Goal: Task Accomplishment & Management: Manage account settings

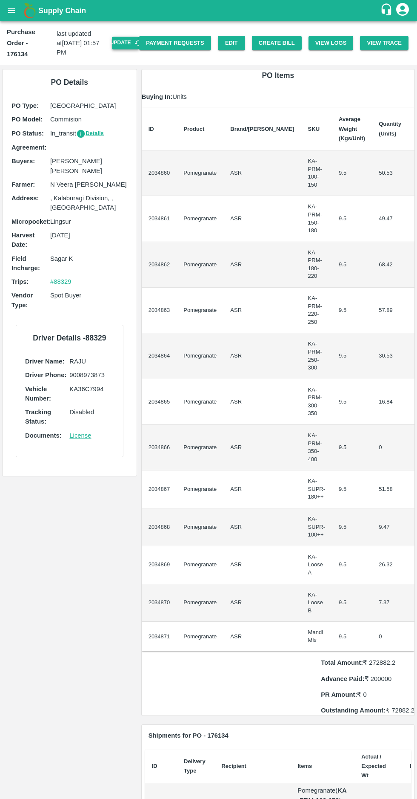
click at [135, 39] on button "Update" at bounding box center [125, 43] width 27 height 12
click at [279, 38] on button "Create Bill" at bounding box center [277, 43] width 50 height 15
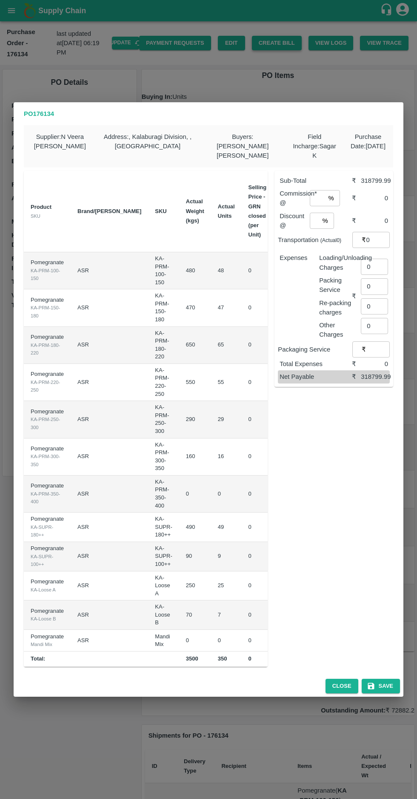
scroll to position [0, 84]
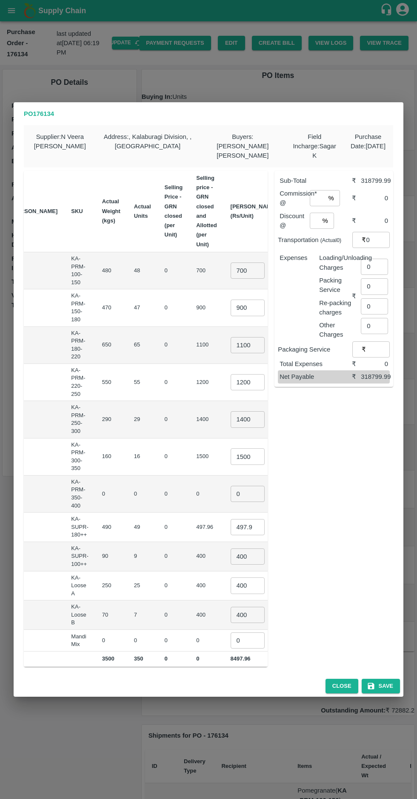
click at [231, 264] on input "700" at bounding box center [248, 270] width 34 height 16
type input "7"
type input "650"
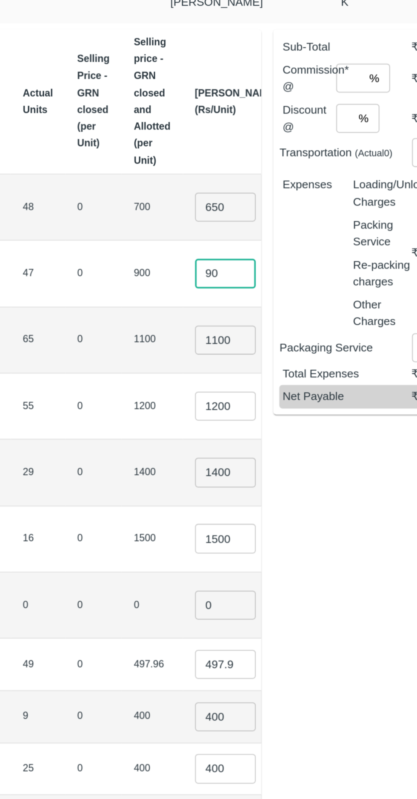
type input "9"
type input "750"
type input "1"
type input "850"
type input "1"
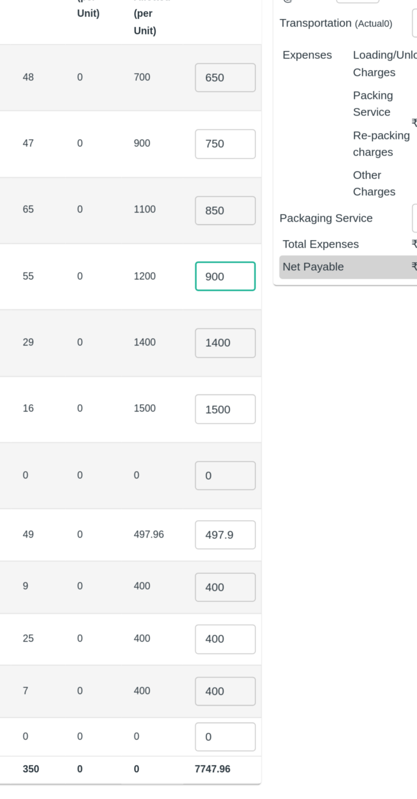
type input "900"
type input "1000"
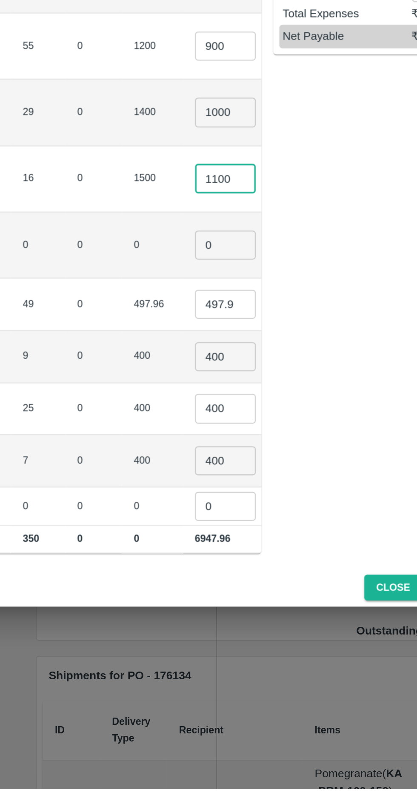
type input "1100"
type input "1"
type input "4"
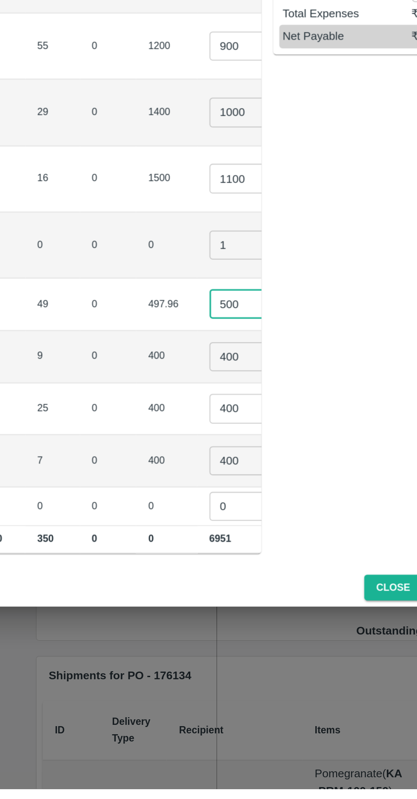
type input "500"
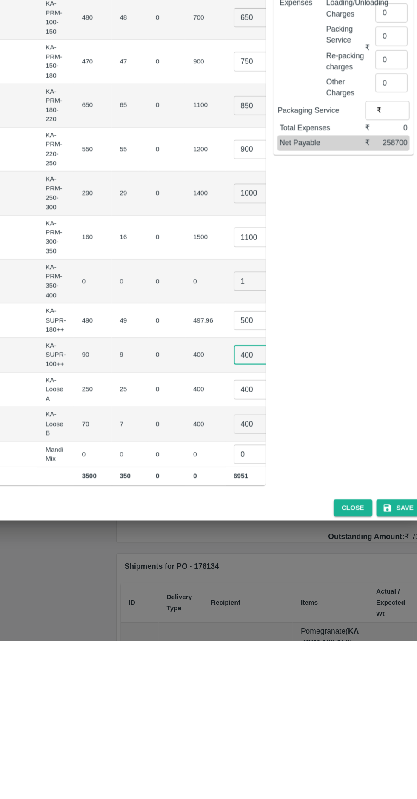
scroll to position [0, 74]
type input "4"
type input "9"
type input "350"
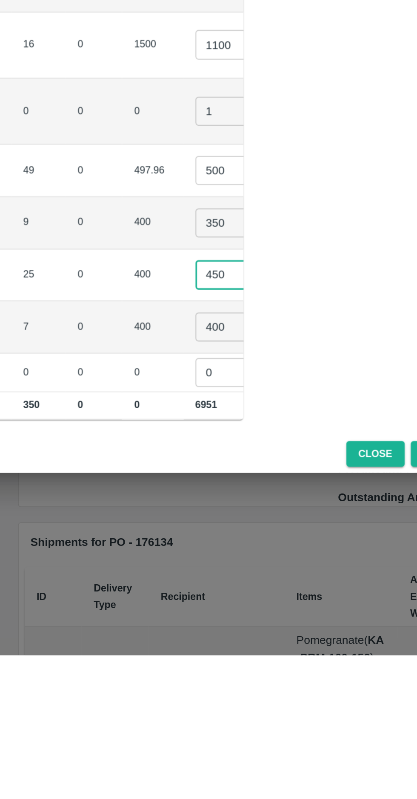
type input "450"
type input "4"
type input "350"
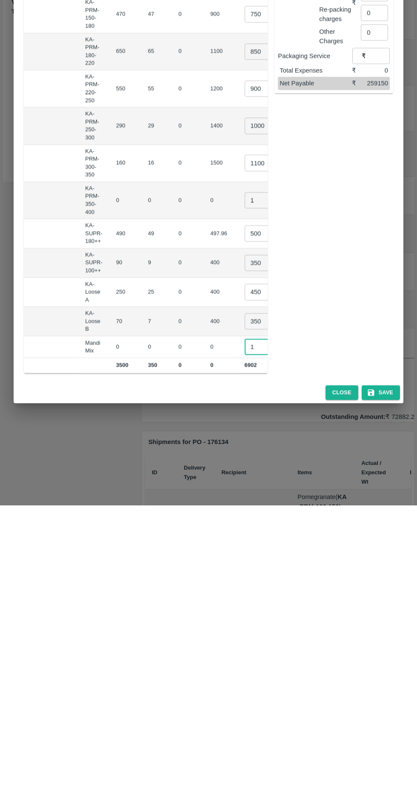
scroll to position [0, 76]
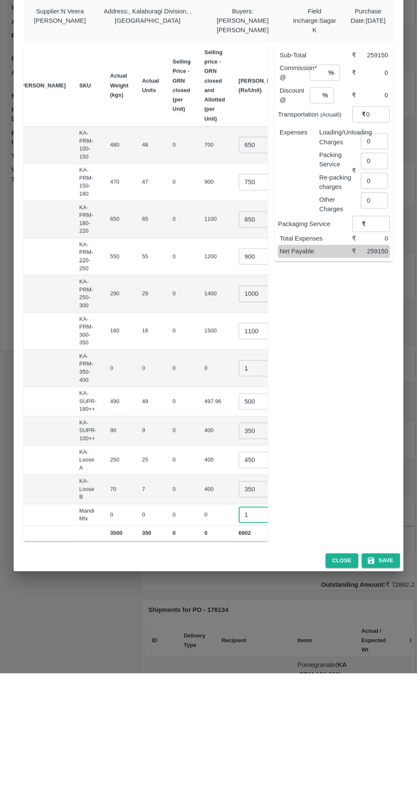
type input "1"
click at [320, 191] on input "number" at bounding box center [317, 198] width 15 height 16
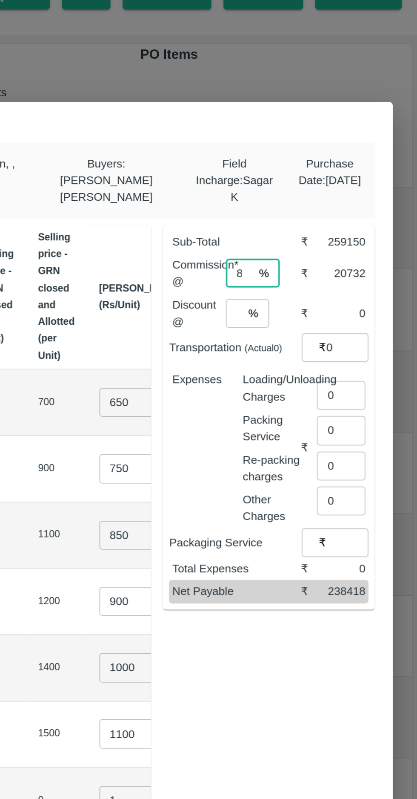
type input "8"
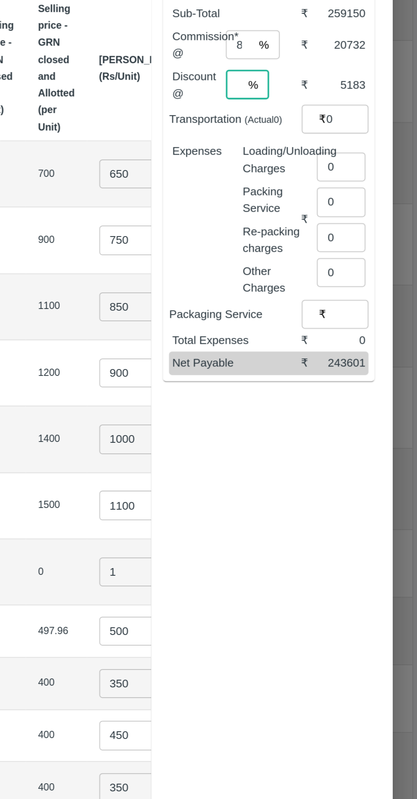
type input "2"
click at [373, 259] on input "0" at bounding box center [374, 267] width 27 height 16
click at [368, 256] on input "number" at bounding box center [376, 262] width 31 height 16
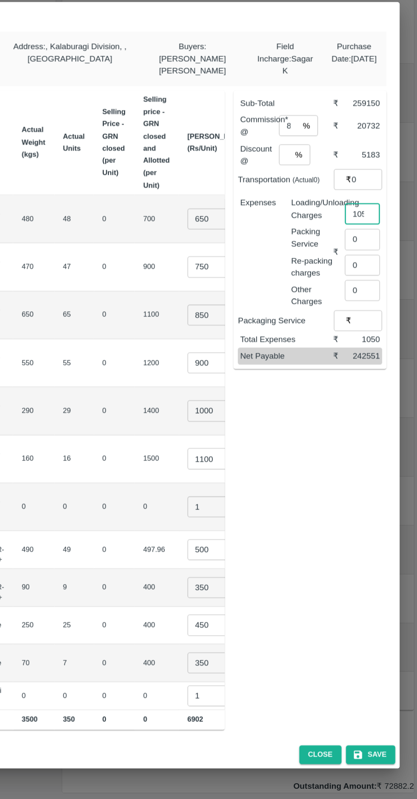
scroll to position [0, 0]
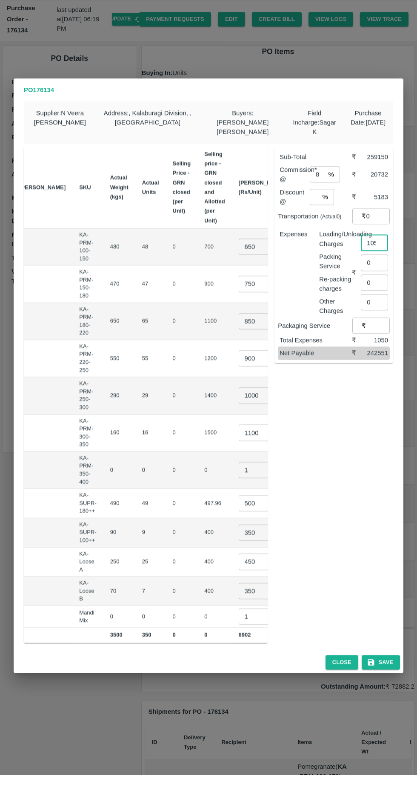
type input "1050"
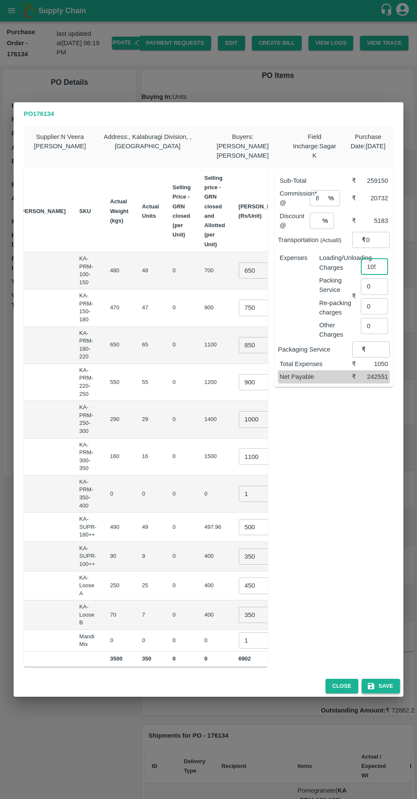
click at [389, 678] on button "Save" at bounding box center [381, 685] width 38 height 15
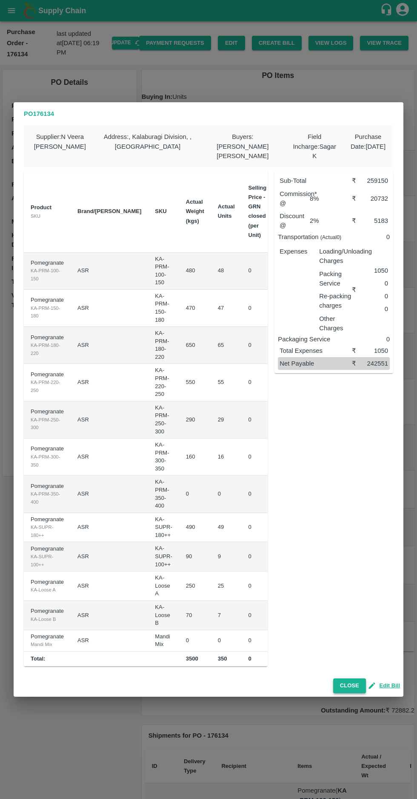
click at [346, 678] on button "Close" at bounding box center [349, 685] width 33 height 15
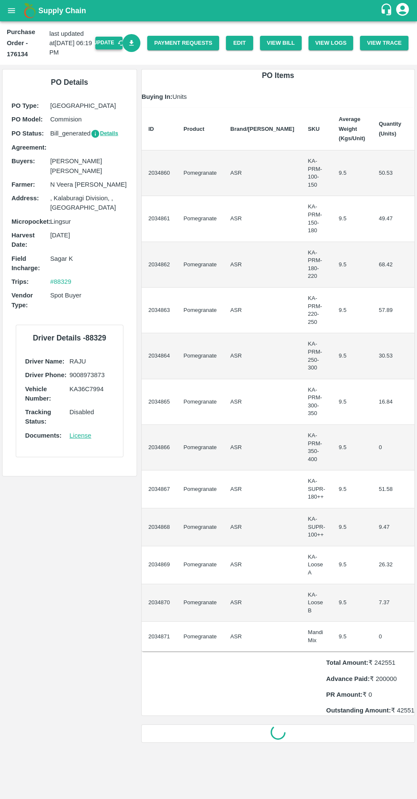
click at [123, 49] on button "Update" at bounding box center [108, 43] width 27 height 12
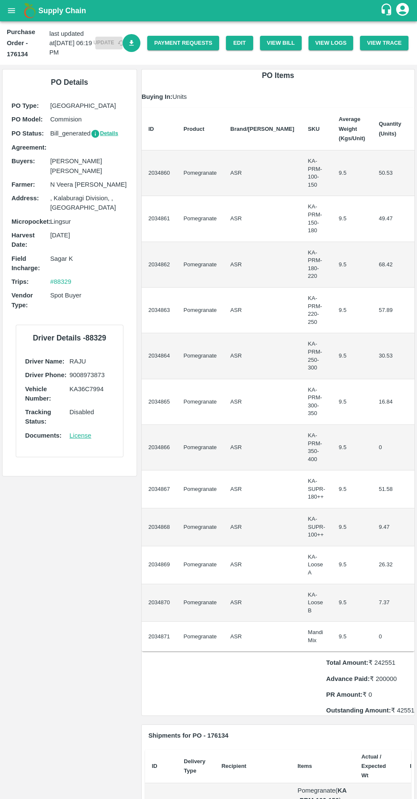
click at [141, 48] on link "Download Bill" at bounding box center [132, 43] width 18 height 18
click at [8, 6] on icon "open drawer" at bounding box center [11, 10] width 9 height 9
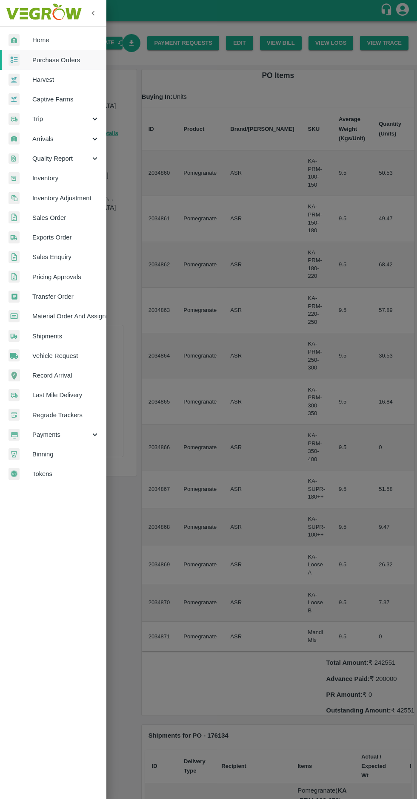
click at [57, 60] on span "Purchase Orders" at bounding box center [65, 59] width 67 height 9
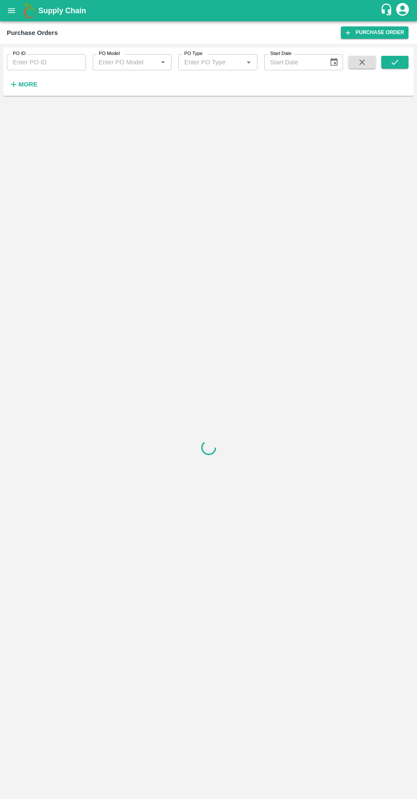
click at [15, 85] on icon "button" at bounding box center [13, 84] width 9 height 9
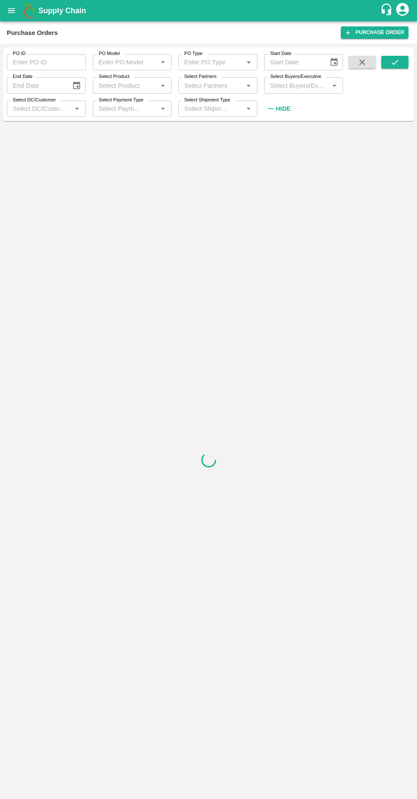
click at [296, 85] on input "Select Buyers/Executive" at bounding box center [297, 85] width 60 height 11
type input "afza"
click at [270, 129] on div "[PERSON_NAME] [PERSON_NAME]" at bounding box center [303, 129] width 79 height 22
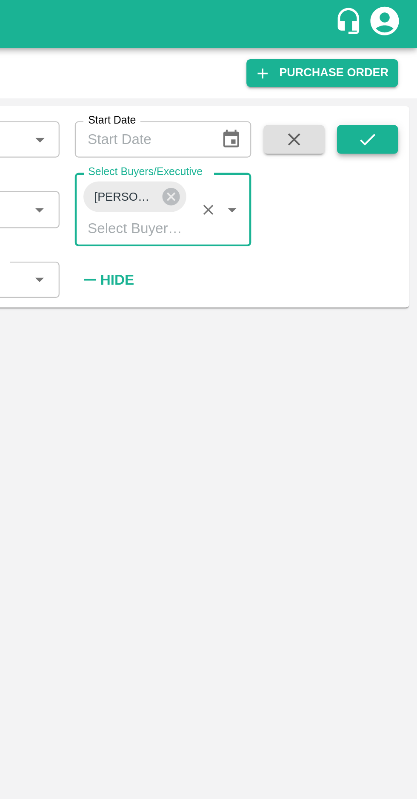
click at [392, 60] on icon "submit" at bounding box center [395, 61] width 9 height 9
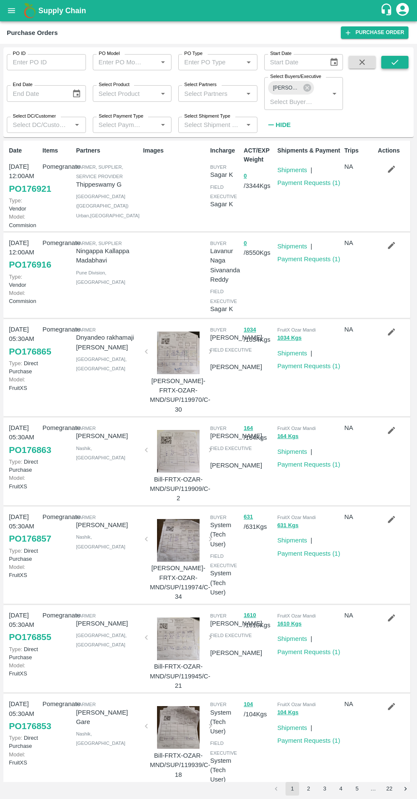
click at [387, 61] on button "submit" at bounding box center [395, 62] width 27 height 13
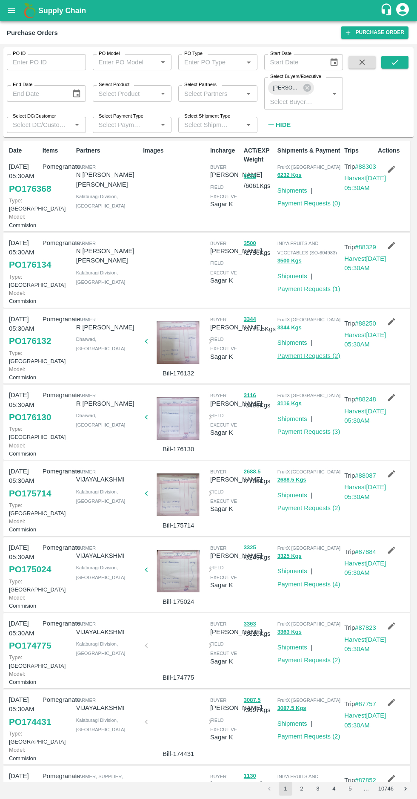
click at [311, 359] on link "Payment Requests ( 2 )" at bounding box center [309, 355] width 63 height 7
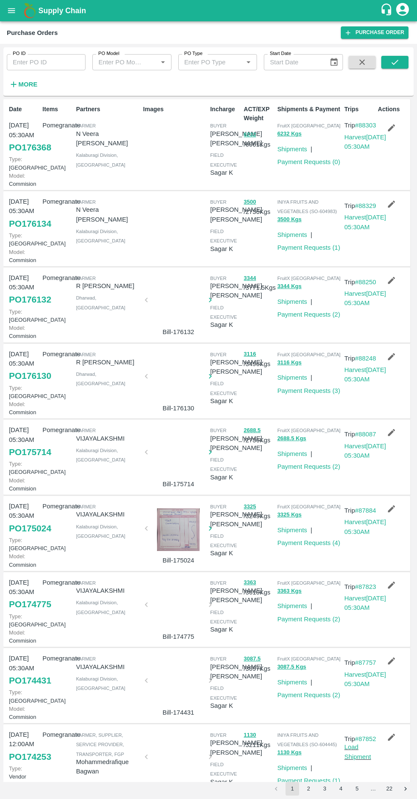
click at [305, 788] on button "2" at bounding box center [309, 788] width 14 height 14
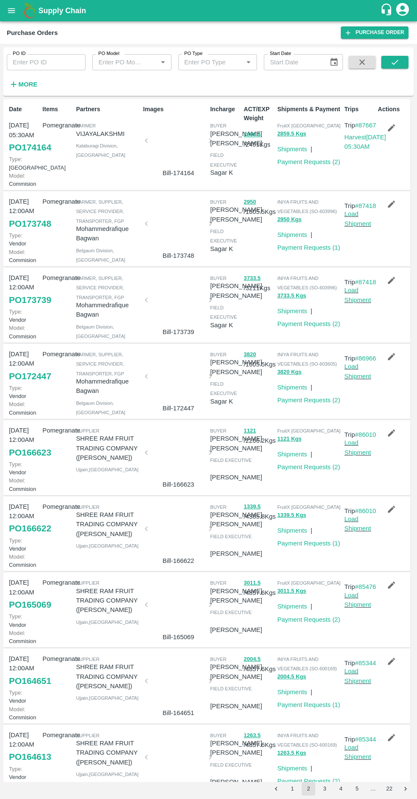
click at [291, 787] on button "1" at bounding box center [293, 788] width 14 height 14
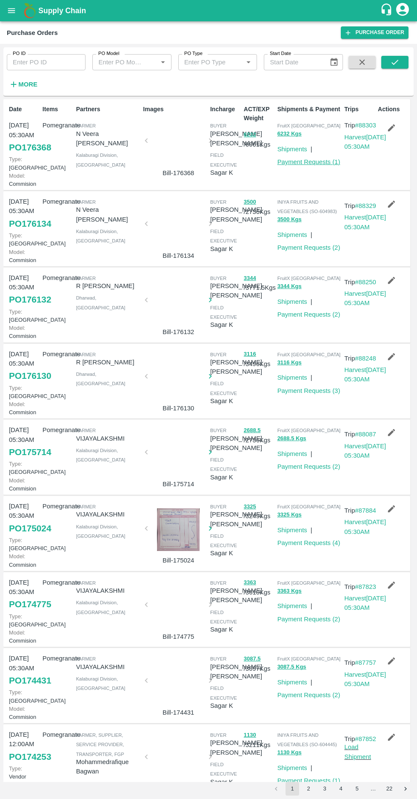
click at [310, 162] on link "Payment Requests ( 1 )" at bounding box center [309, 161] width 63 height 7
click at [310, 251] on link "Payment Requests ( 2 )" at bounding box center [309, 247] width 63 height 7
click at [299, 162] on link "Payment Requests ( 1 )" at bounding box center [309, 161] width 63 height 7
